Goal: Find specific fact: Find specific fact

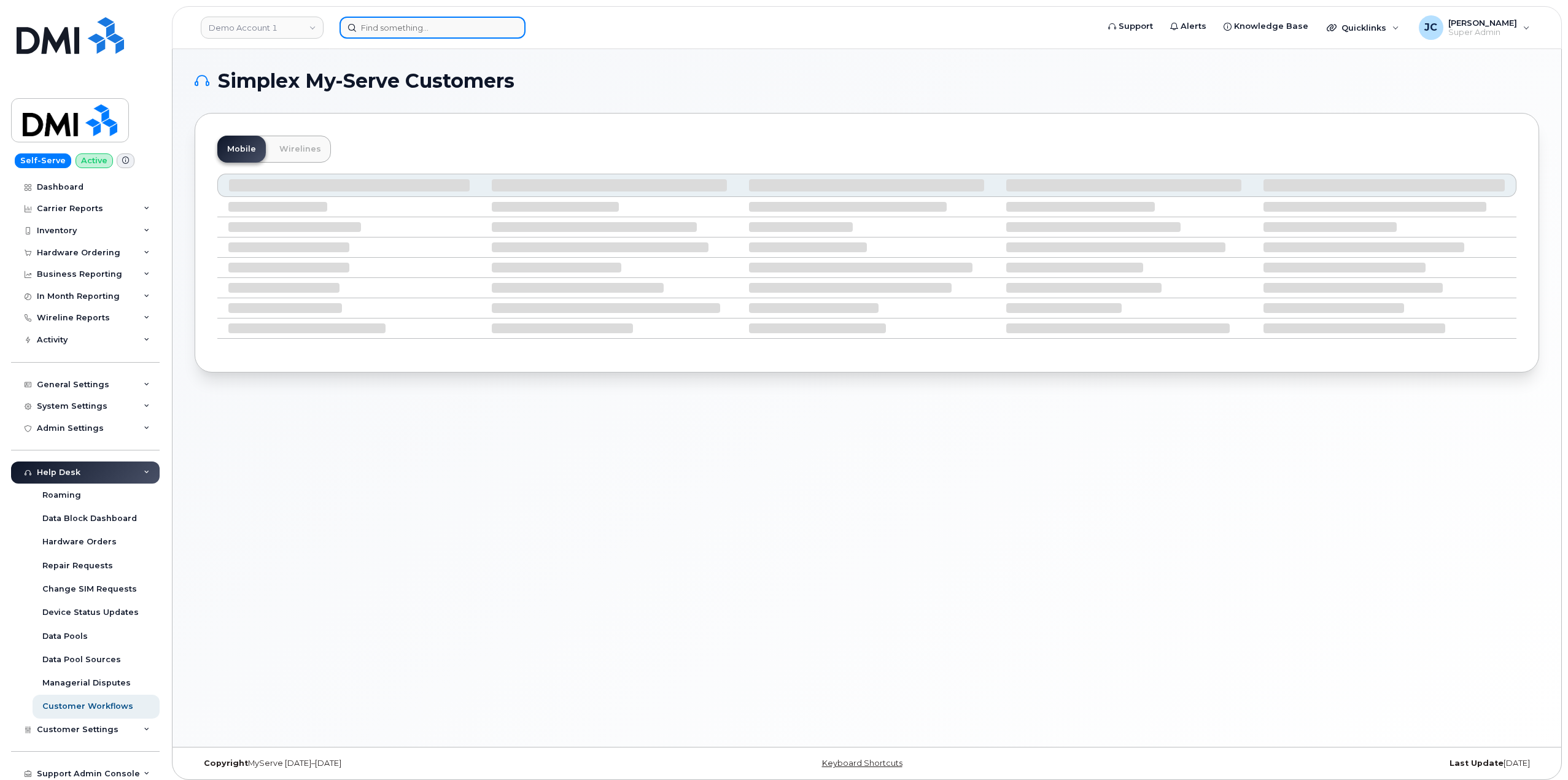
click at [433, 33] on input at bounding box center [433, 28] width 186 height 22
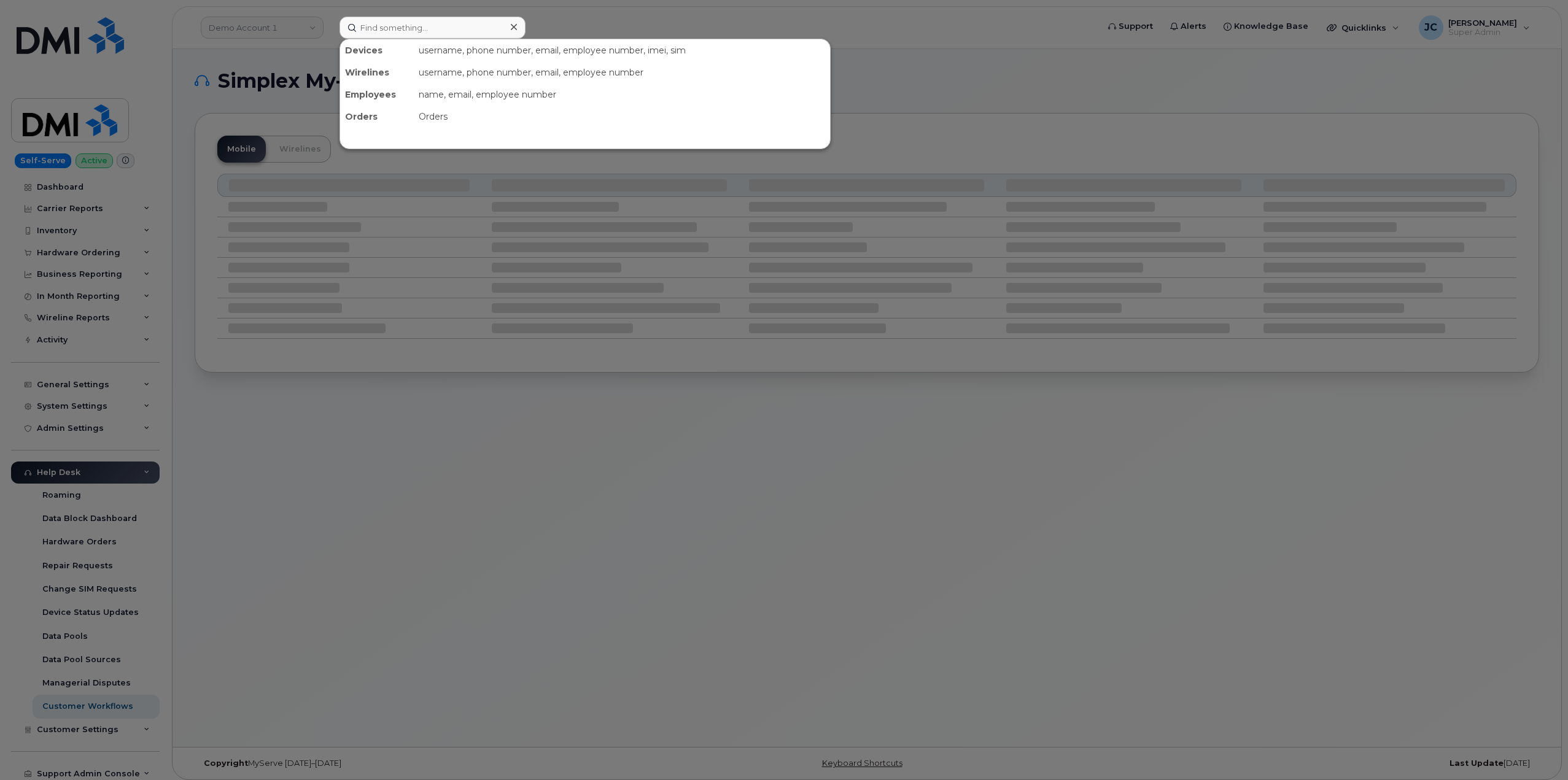
click at [264, 23] on div at bounding box center [784, 390] width 1568 height 780
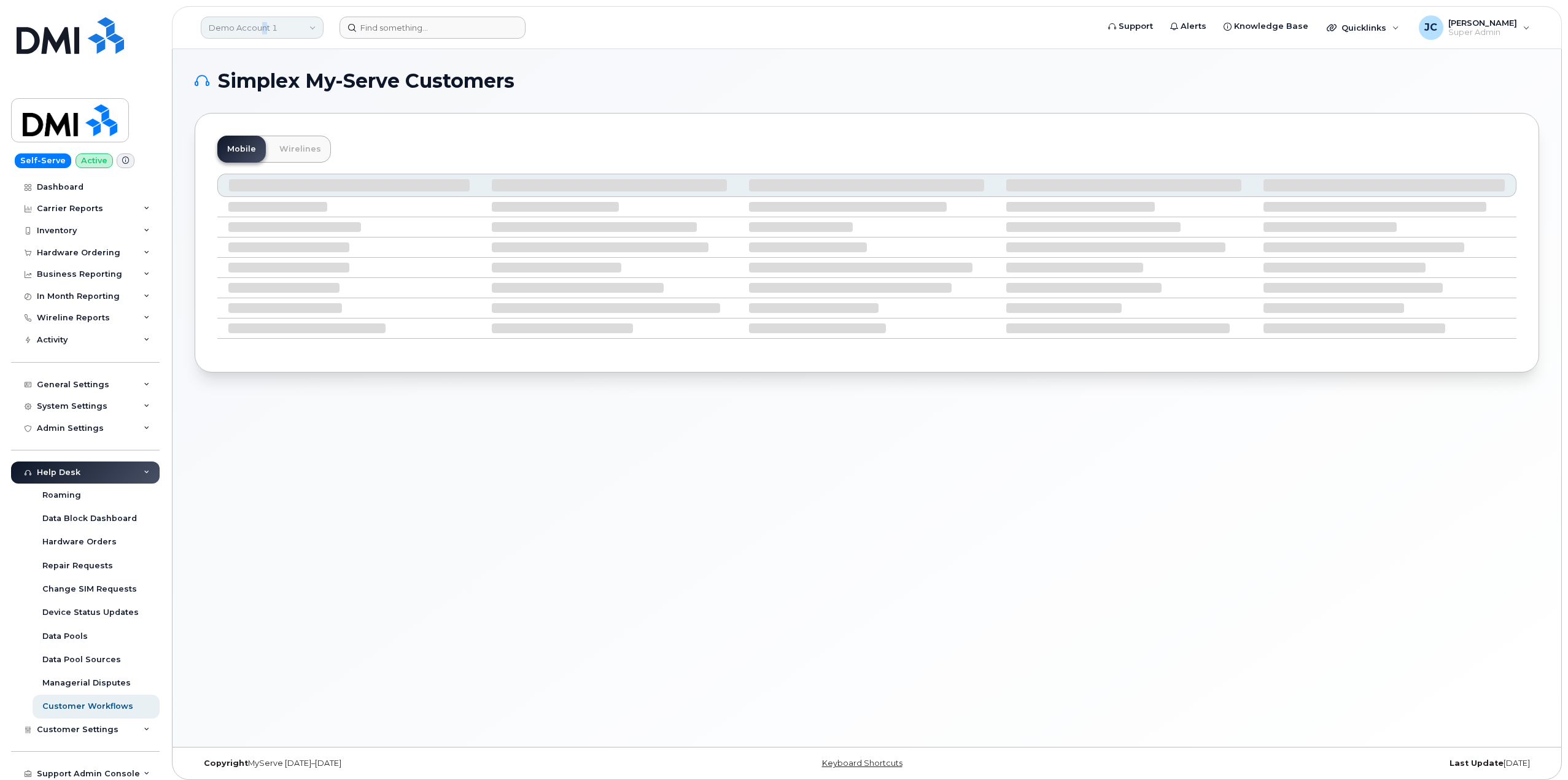
click at [263, 26] on link "Demo Account 1" at bounding box center [262, 28] width 123 height 22
type input "neim"
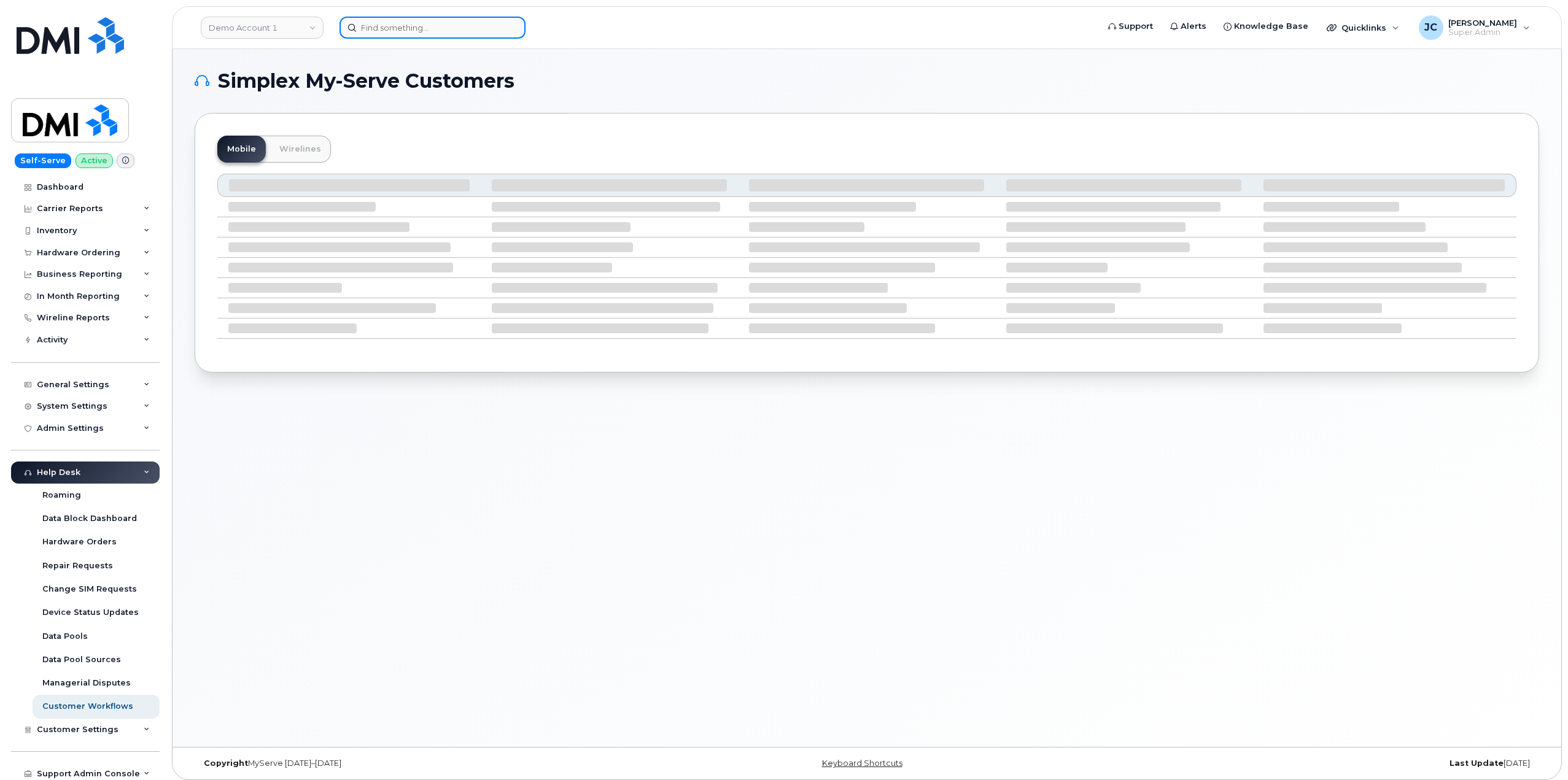
click at [443, 34] on input at bounding box center [433, 28] width 186 height 22
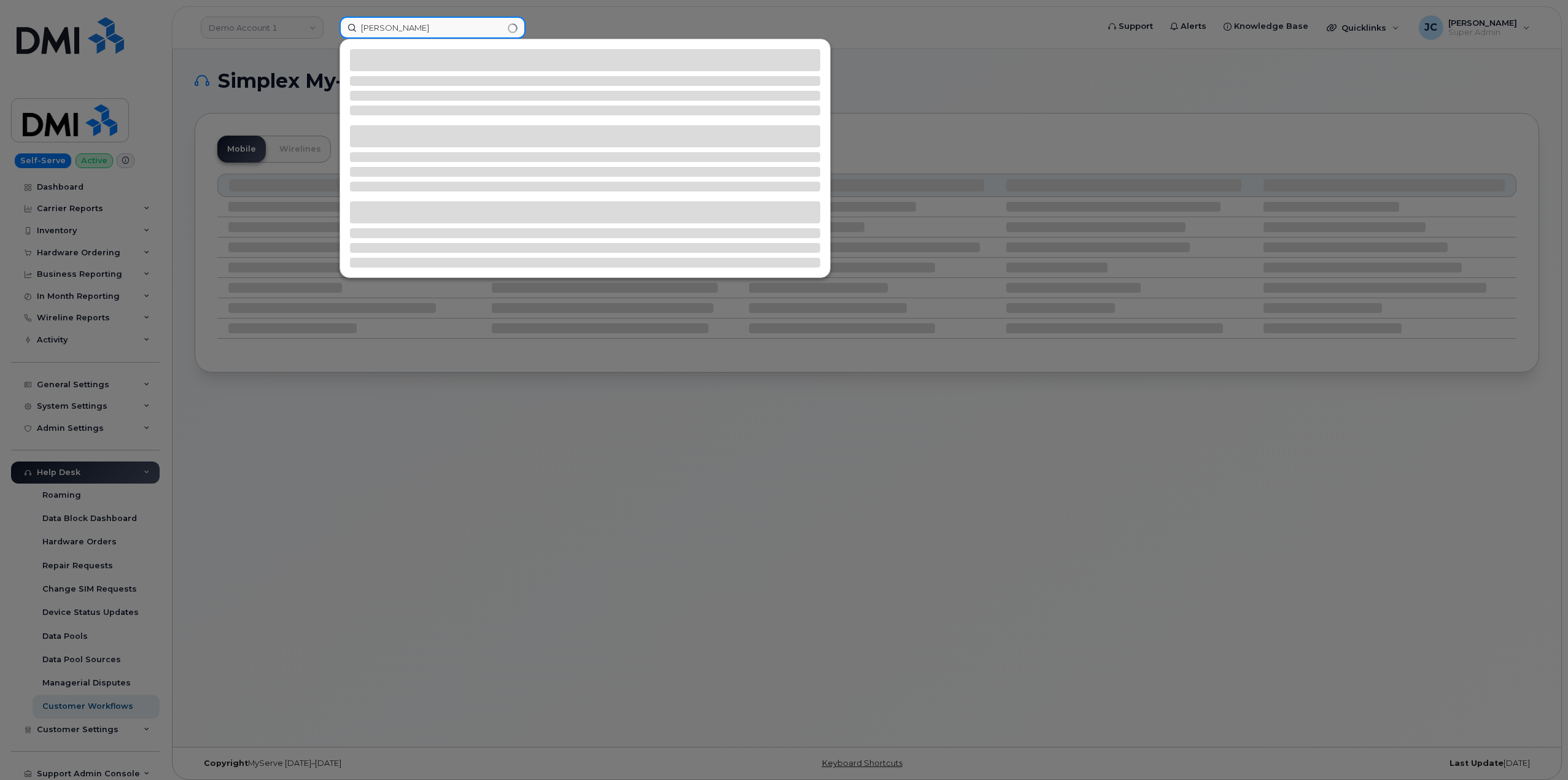
type input "[PERSON_NAME]"
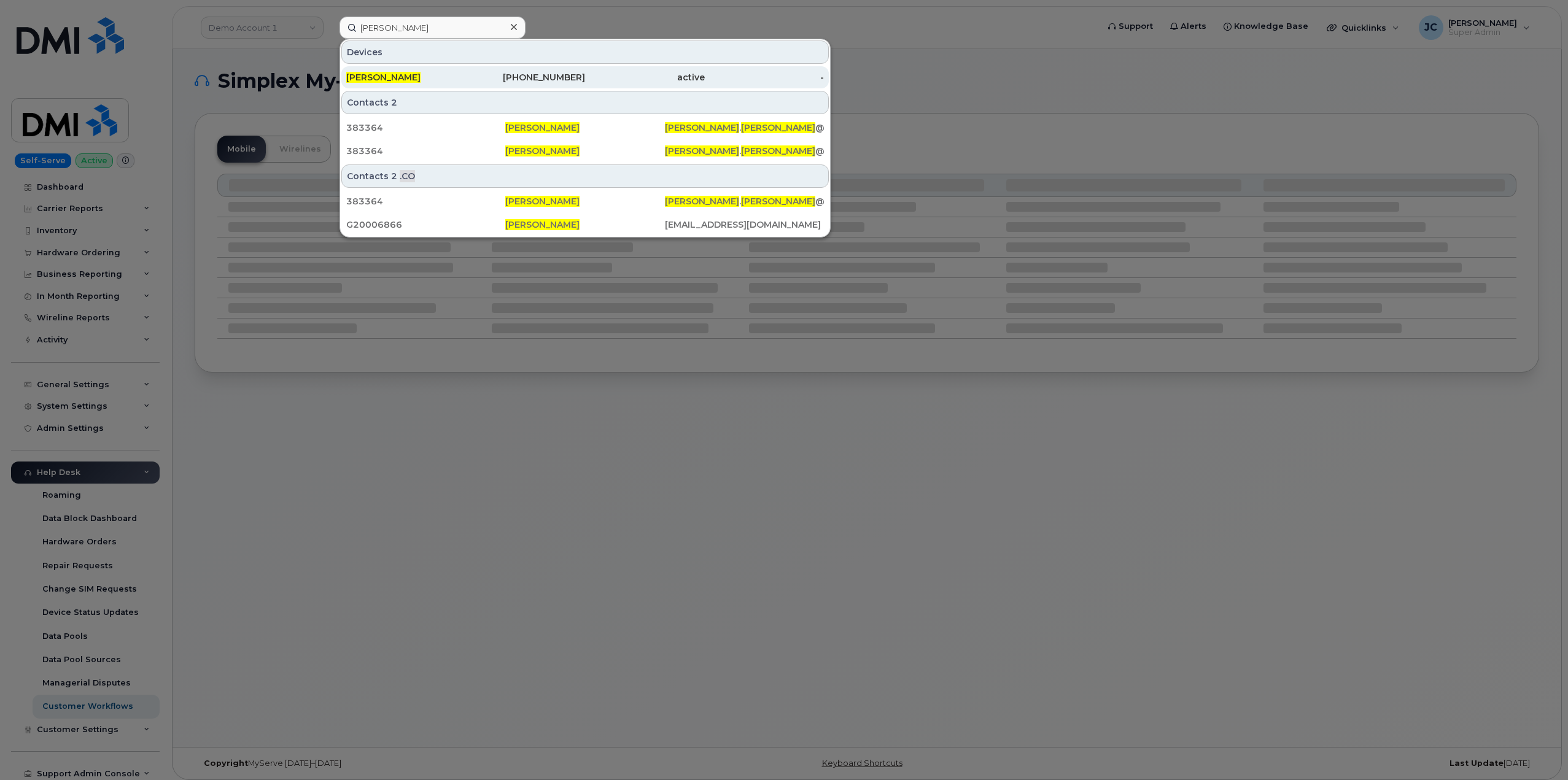
click at [588, 75] on div "active" at bounding box center [645, 78] width 120 height 13
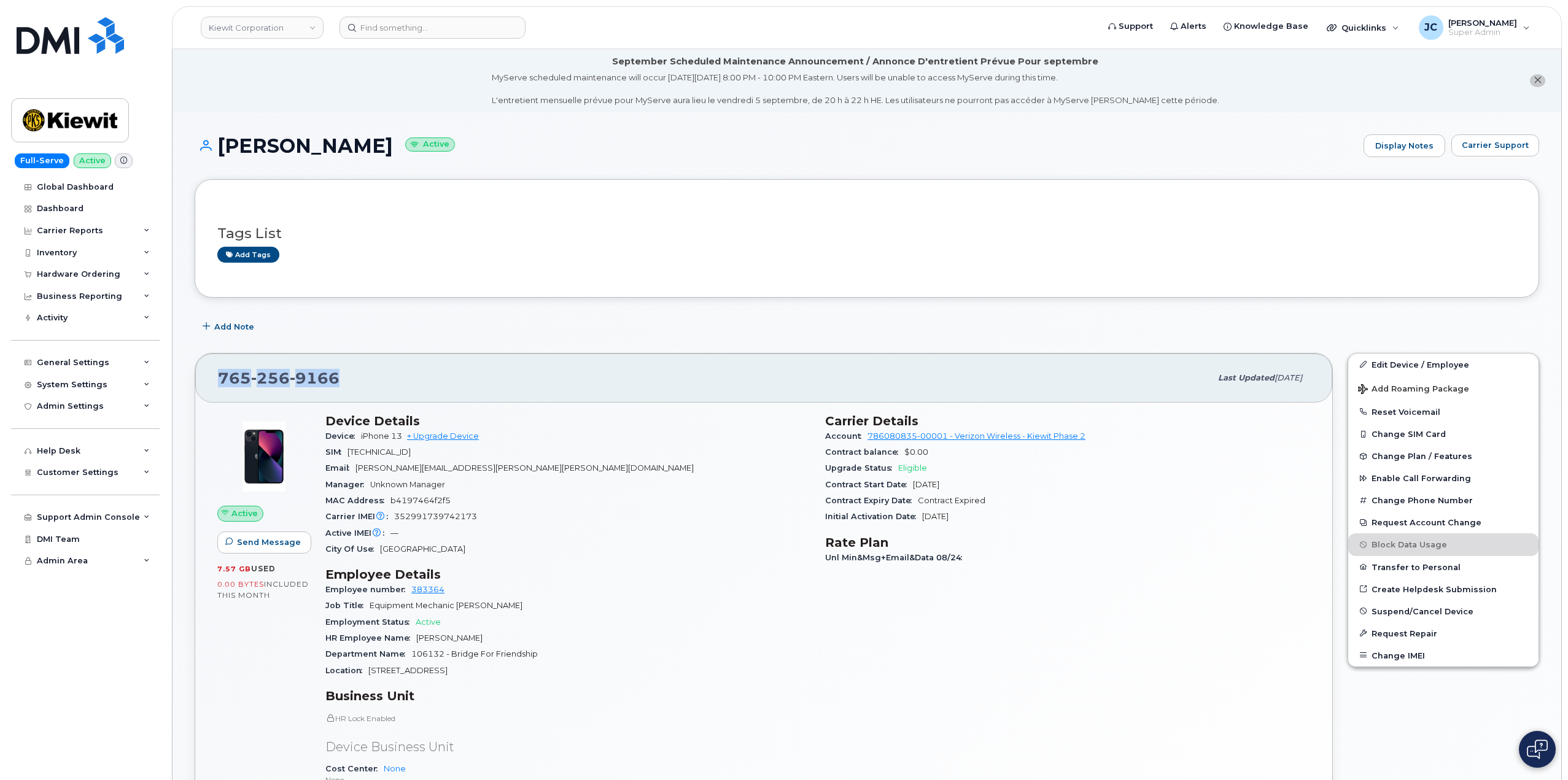
drag, startPoint x: 341, startPoint y: 376, endPoint x: 220, endPoint y: 387, distance: 121.5
click at [220, 387] on div "765 256 9166" at bounding box center [714, 378] width 993 height 26
copy span "765 256 9166"
click at [395, 388] on div "765 256 9166" at bounding box center [714, 378] width 993 height 26
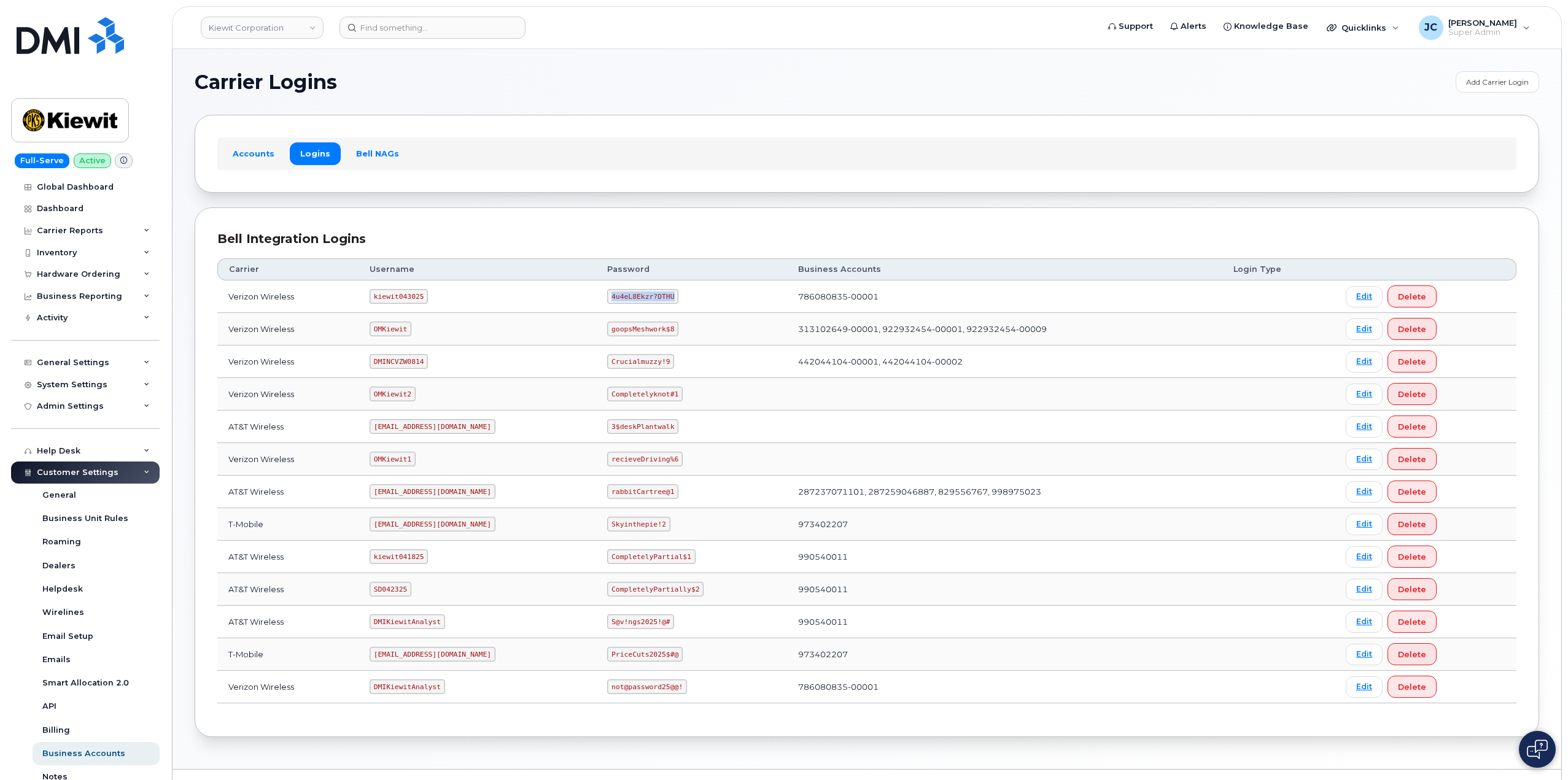
drag, startPoint x: 672, startPoint y: 298, endPoint x: 608, endPoint y: 300, distance: 64.0
click at [608, 300] on td "4u4eL8Ekzr?DTHU" at bounding box center [691, 296] width 190 height 33
copy code "4u4eL8Ekzr?DTHU"
